Goal: Register for event/course

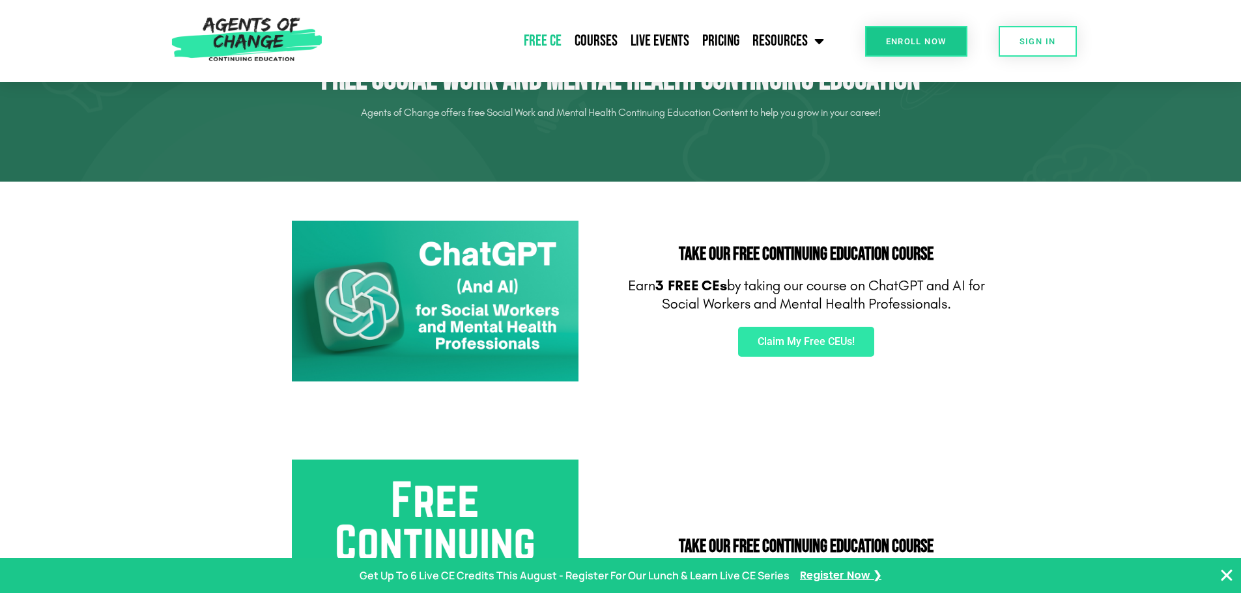
scroll to position [65, 0]
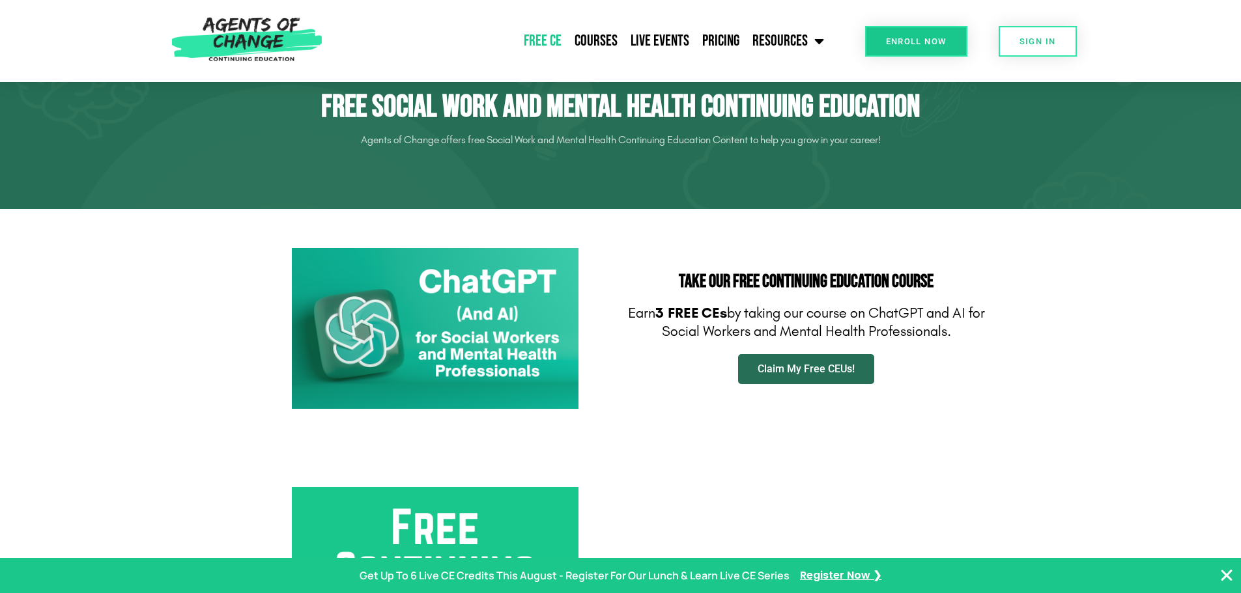
click at [797, 366] on span "Claim My Free CEUs!" at bounding box center [805, 369] width 97 height 10
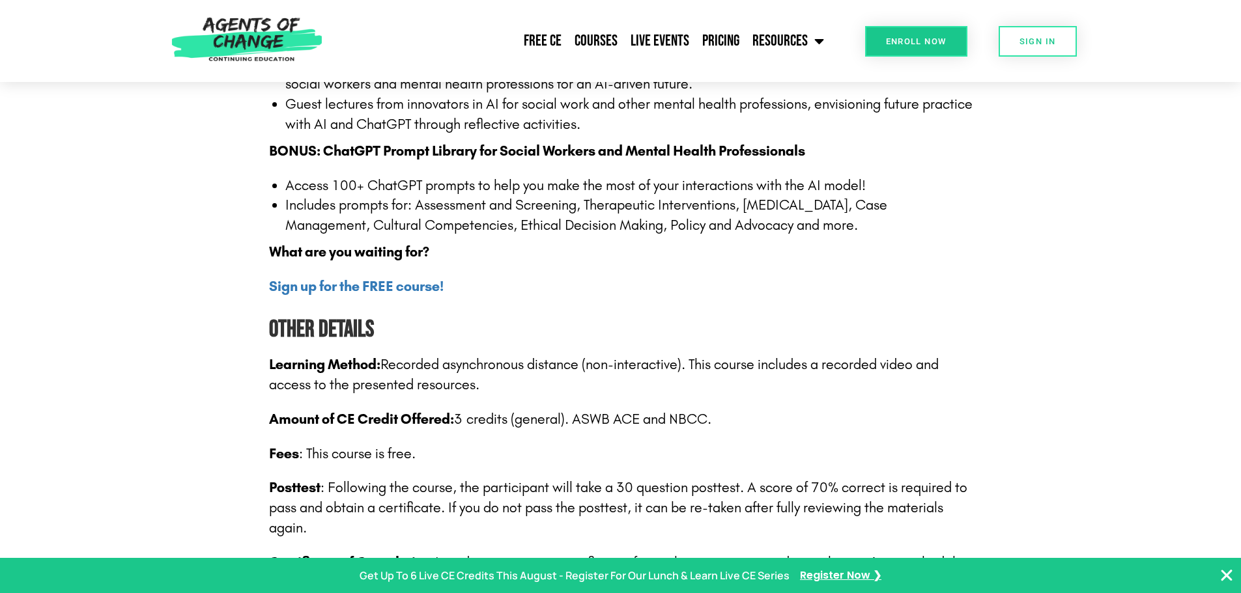
scroll to position [1693, 0]
click at [391, 283] on b "Sign up for the FREE course!" at bounding box center [356, 285] width 175 height 17
